Goal: Transaction & Acquisition: Purchase product/service

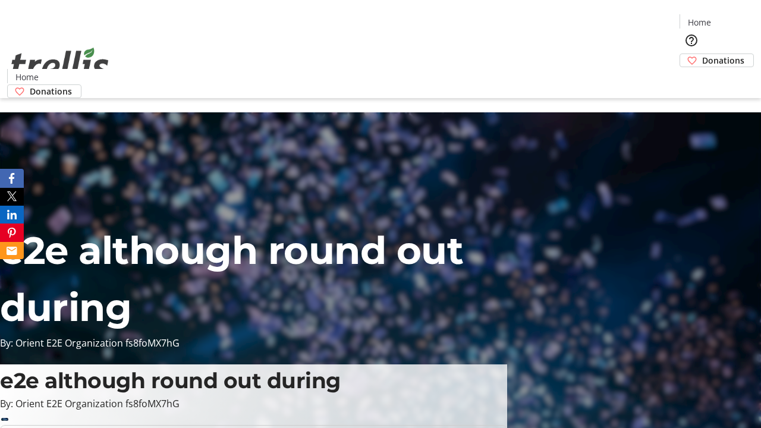
click at [702, 54] on span "Donations" at bounding box center [723, 60] width 42 height 12
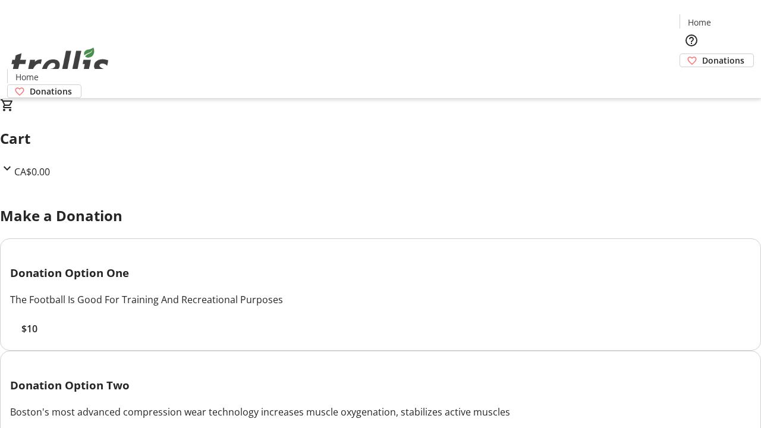
click at [37, 336] on span "$10" at bounding box center [29, 329] width 16 height 14
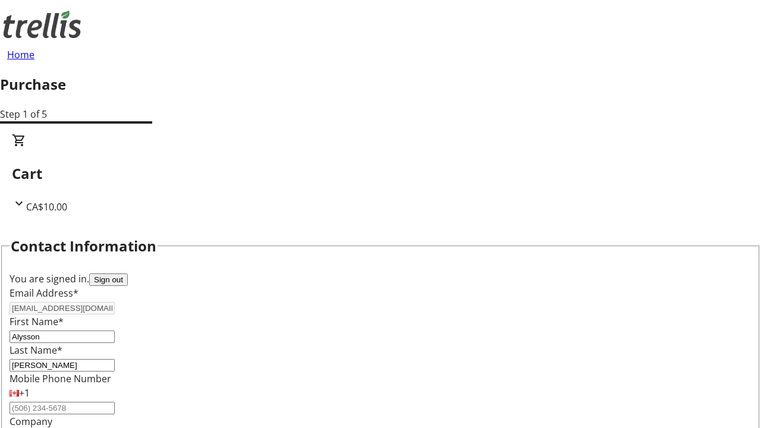
select select "BC"
select select "CA"
type input "Kelowna"
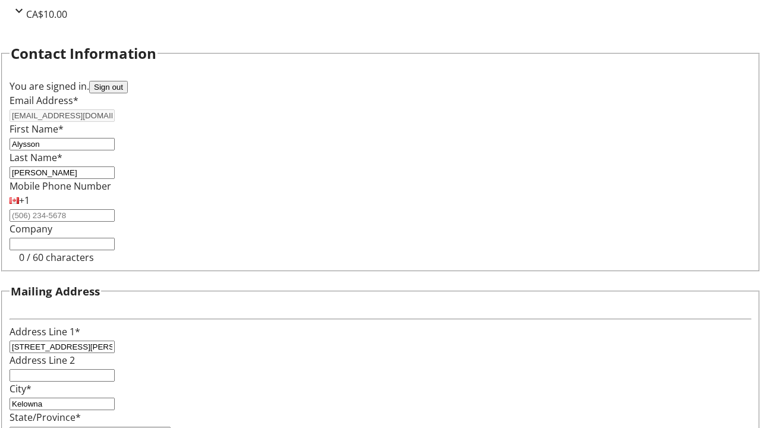
type input "V1Y 0C2"
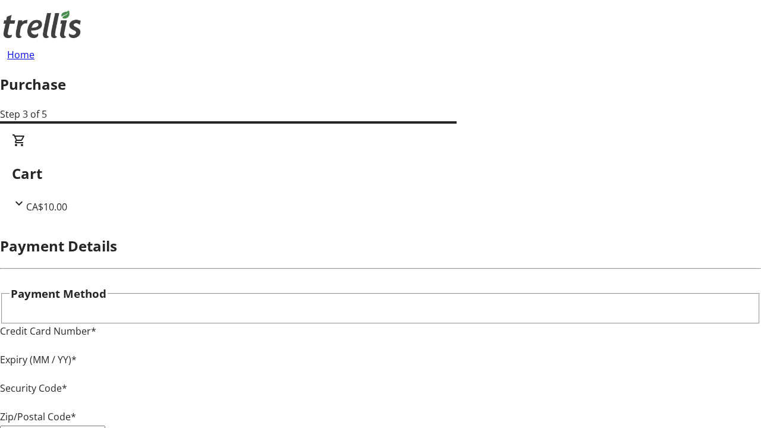
type input "V1Y 0C2"
